Goal: Navigation & Orientation: Find specific page/section

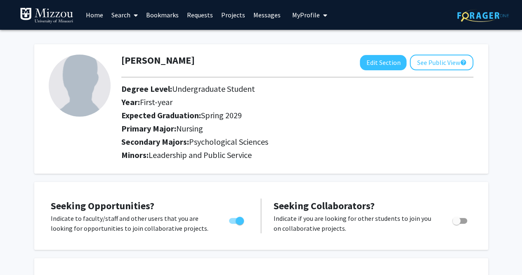
scroll to position [3, 0]
click at [131, 16] on span at bounding box center [133, 15] width 7 height 29
type input "health science"
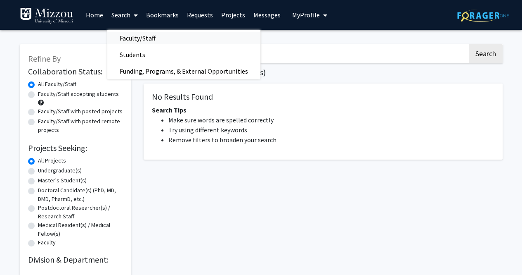
click at [139, 37] on span "Faculty/Staff" at bounding box center [137, 38] width 61 height 17
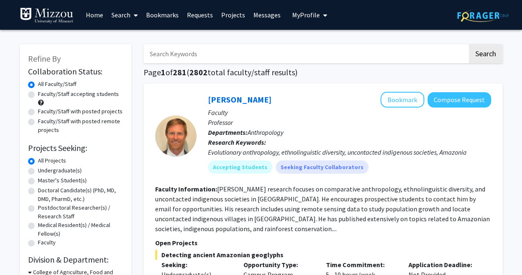
click at [189, 62] on input "Search Keywords" at bounding box center [306, 53] width 324 height 19
drag, startPoint x: 177, startPoint y: 47, endPoint x: 121, endPoint y: 57, distance: 56.6
paste input "[PERSON_NAME]"
click at [469, 44] on button "Search" at bounding box center [486, 53] width 34 height 19
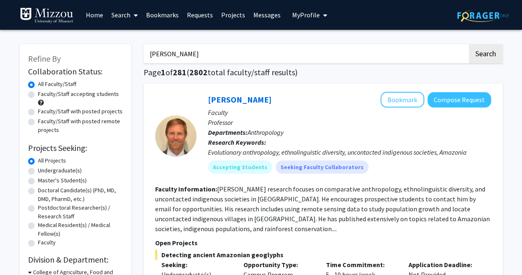
click at [469, 44] on button "Search" at bounding box center [486, 53] width 34 height 19
type input "[PERSON_NAME]\"
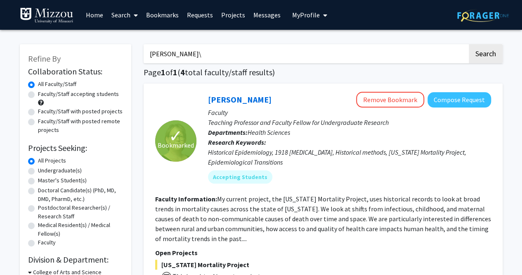
click at [161, 18] on link "Bookmarks" at bounding box center [162, 14] width 41 height 29
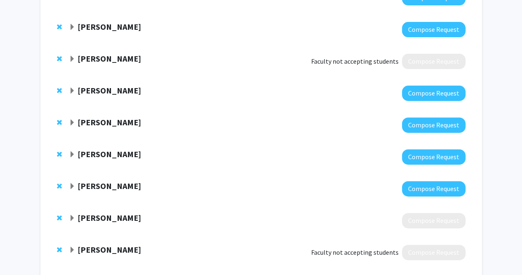
scroll to position [110, 0]
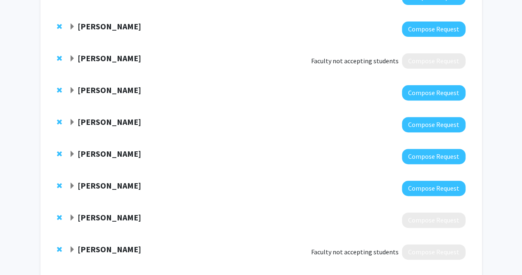
click at [72, 120] on span "Expand Amanda Hinnant Bookmark" at bounding box center [72, 122] width 7 height 7
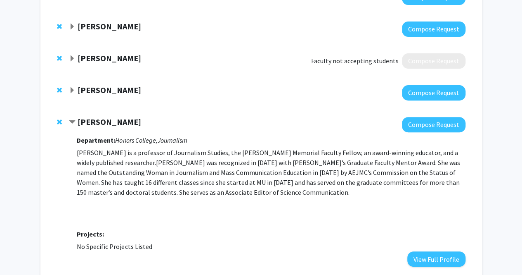
click at [73, 123] on span "Contract Amanda Hinnant Bookmark" at bounding box center [72, 122] width 7 height 7
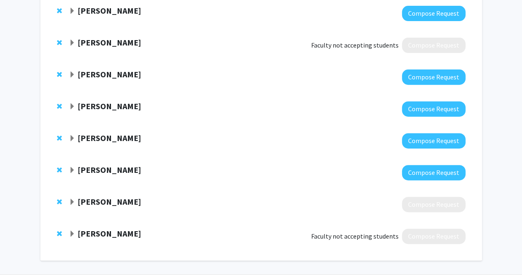
scroll to position [154, 0]
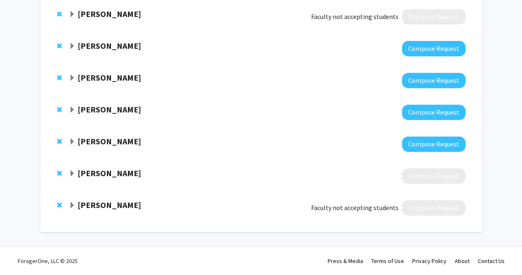
click at [71, 205] on span "Expand Jenna Wintemberg Bookmark" at bounding box center [72, 205] width 7 height 7
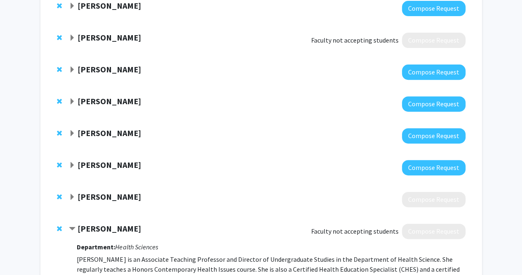
scroll to position [129, 0]
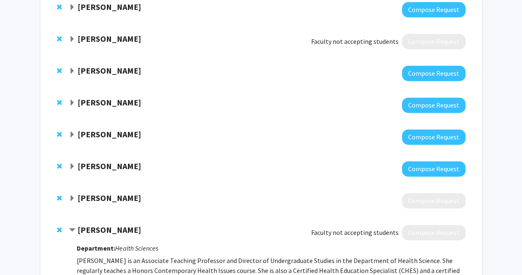
click at [73, 42] on span "Expand Kari Lane Bookmark" at bounding box center [72, 39] width 7 height 7
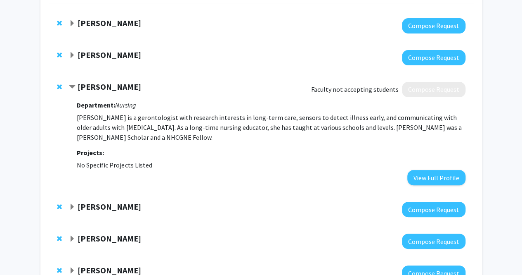
scroll to position [76, 0]
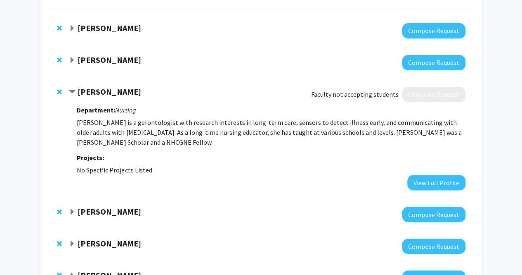
click at [74, 31] on span "Expand Carolyn Orbann Bookmark" at bounding box center [72, 28] width 7 height 7
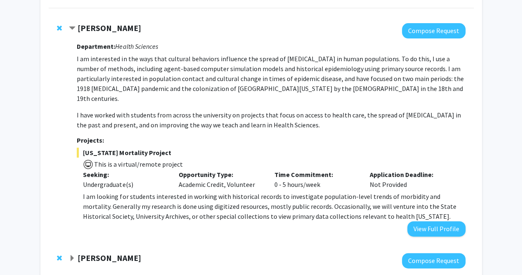
click at [70, 32] on div "[PERSON_NAME]" at bounding box center [158, 28] width 178 height 10
click at [70, 27] on span "Contract Carolyn Orbann Bookmark" at bounding box center [72, 28] width 7 height 7
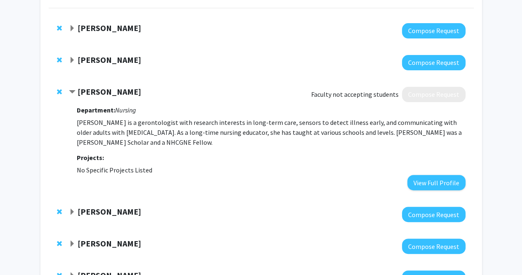
click at [71, 60] on span "Expand Yujiang Fang Bookmark" at bounding box center [72, 60] width 7 height 7
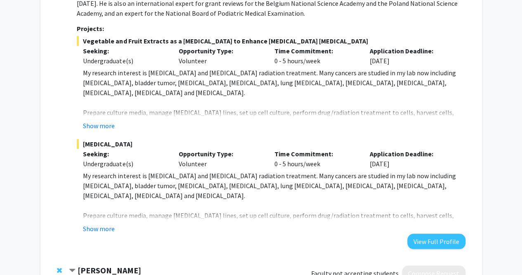
scroll to position [214, 0]
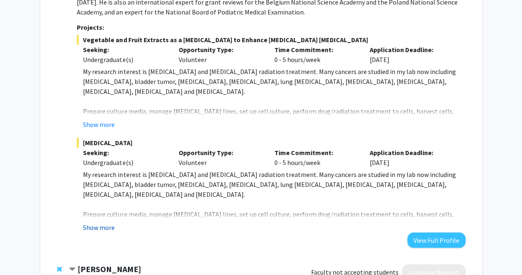
click at [95, 228] on button "Show more" at bounding box center [99, 227] width 32 height 10
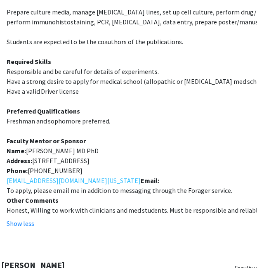
scroll to position [468, 63]
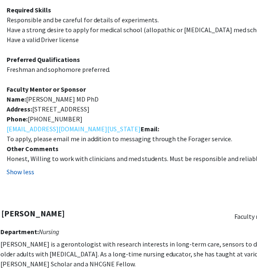
click at [26, 171] on button "Show less" at bounding box center [21, 172] width 28 height 10
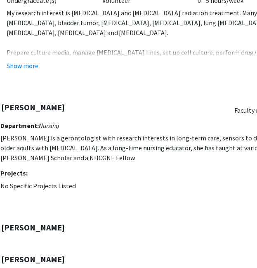
scroll to position [374, 63]
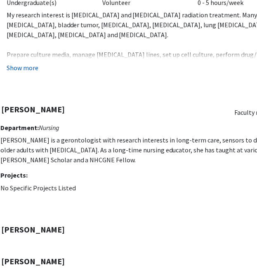
click at [27, 69] on button "Show more" at bounding box center [23, 67] width 32 height 10
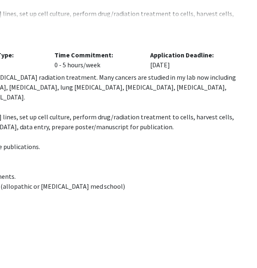
scroll to position [312, 209]
